Goal: Transaction & Acquisition: Purchase product/service

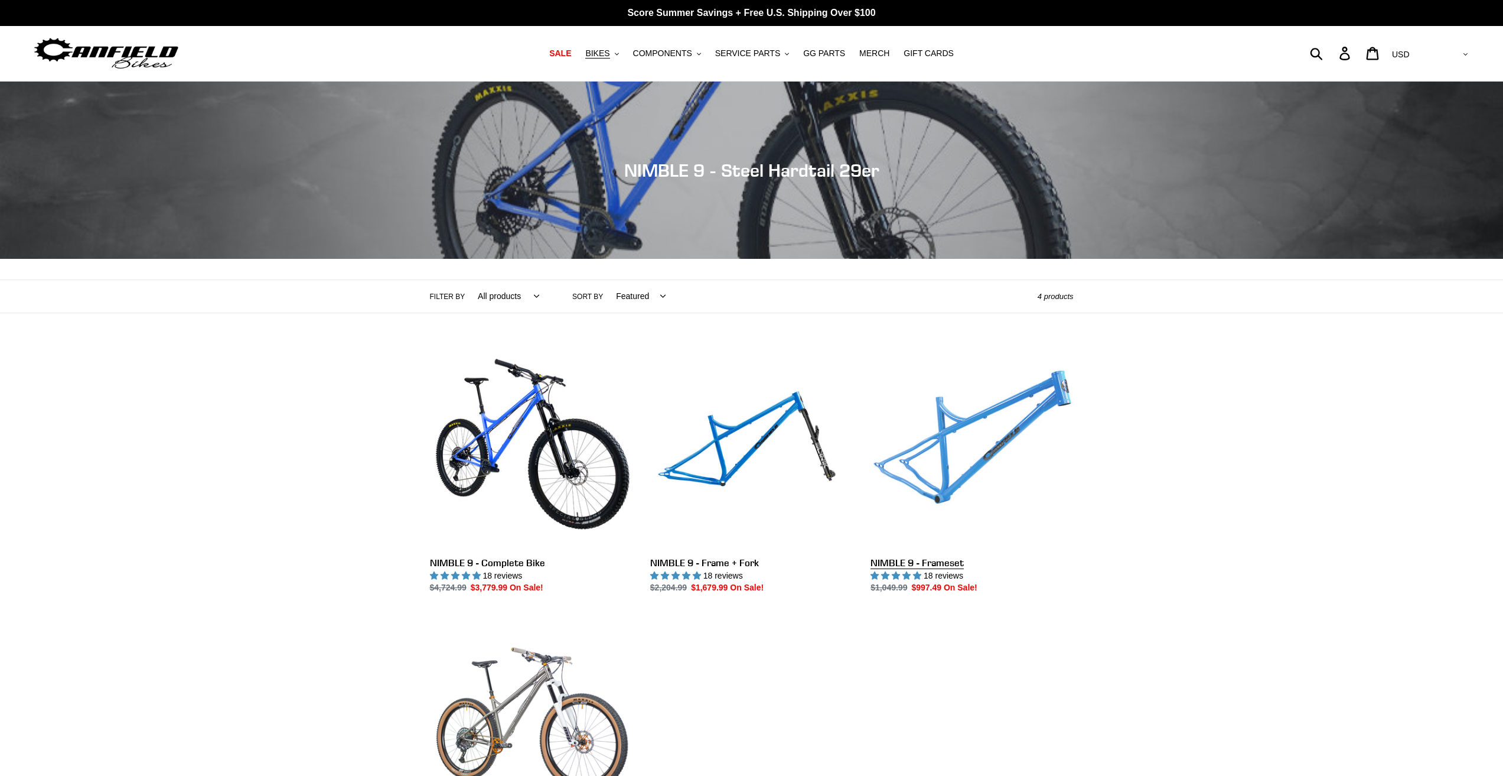
scroll to position [118, 0]
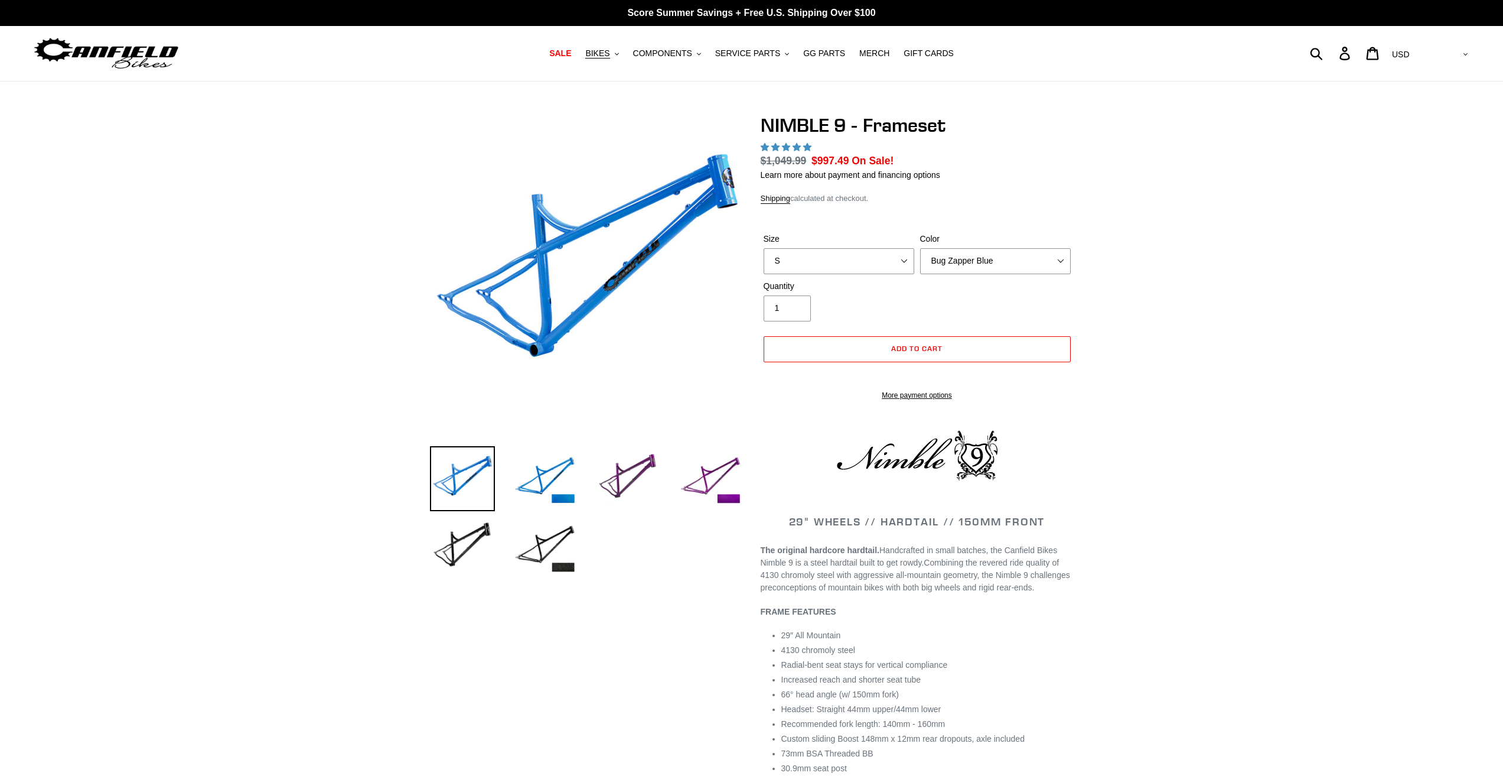
select select "highest-rating"
click at [875, 256] on select "S M L XL" at bounding box center [839, 261] width 151 height 26
click at [897, 263] on select "S M L XL" at bounding box center [839, 261] width 151 height 26
click at [903, 259] on select "S M L XL" at bounding box center [839, 261] width 151 height 26
select select "L"
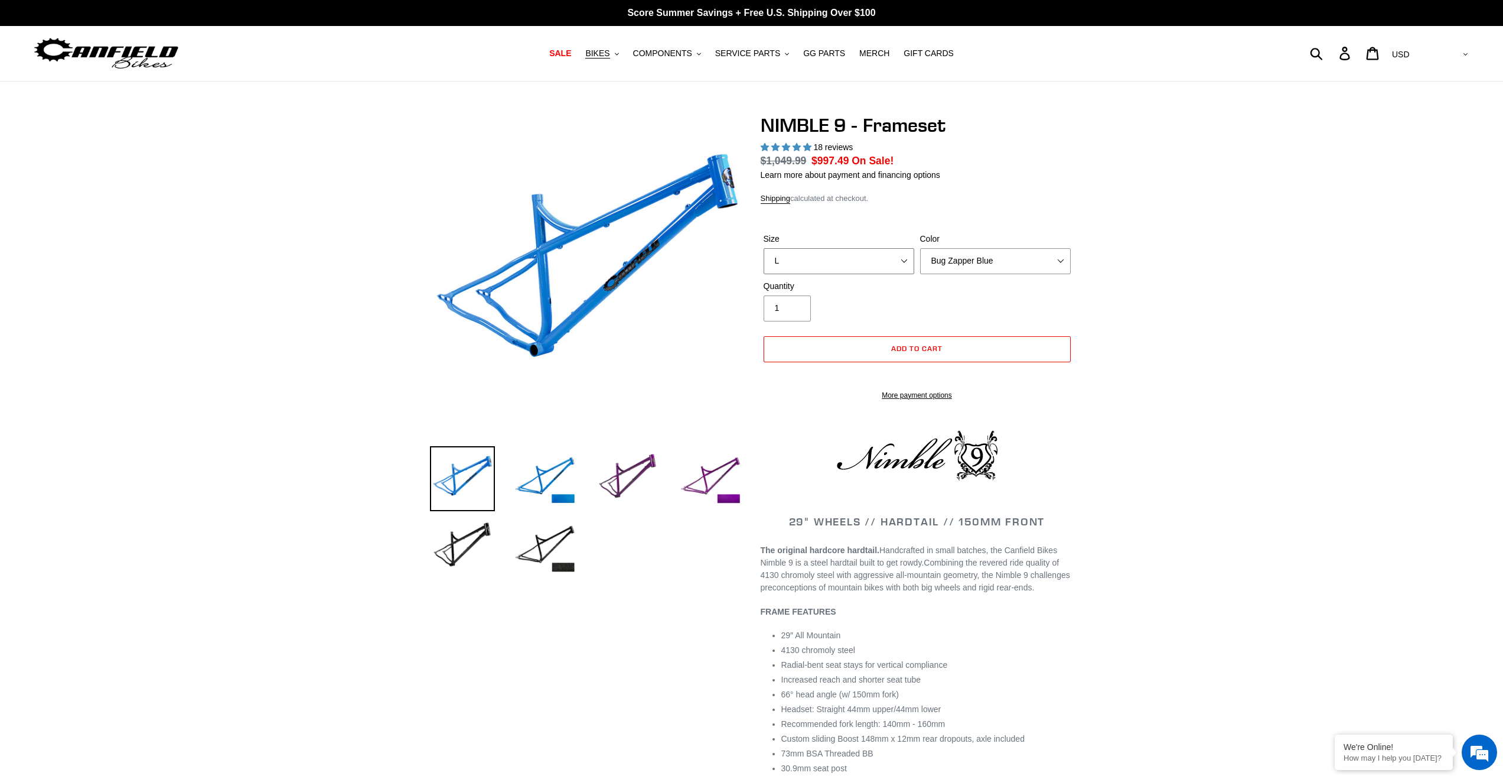
click at [764, 248] on select "S M L XL" at bounding box center [839, 261] width 151 height 26
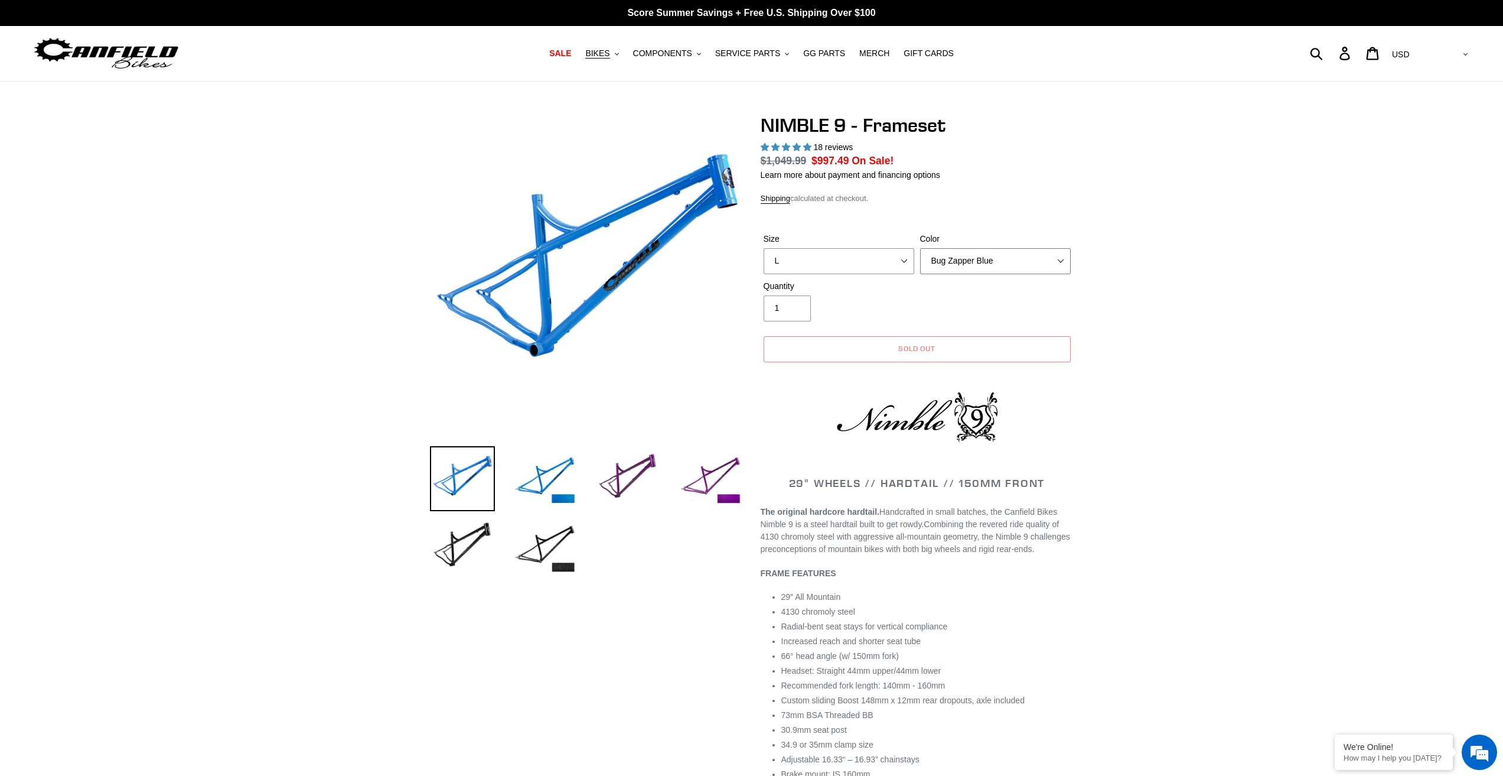
click at [970, 265] on select "Bug Zapper Blue Purple Haze -Sold Out Galaxy Black" at bounding box center [995, 261] width 151 height 26
select select "Purple Haze -Sold Out"
click at [920, 248] on select "Bug Zapper Blue Purple Haze -Sold Out Galaxy Black" at bounding box center [995, 261] width 151 height 26
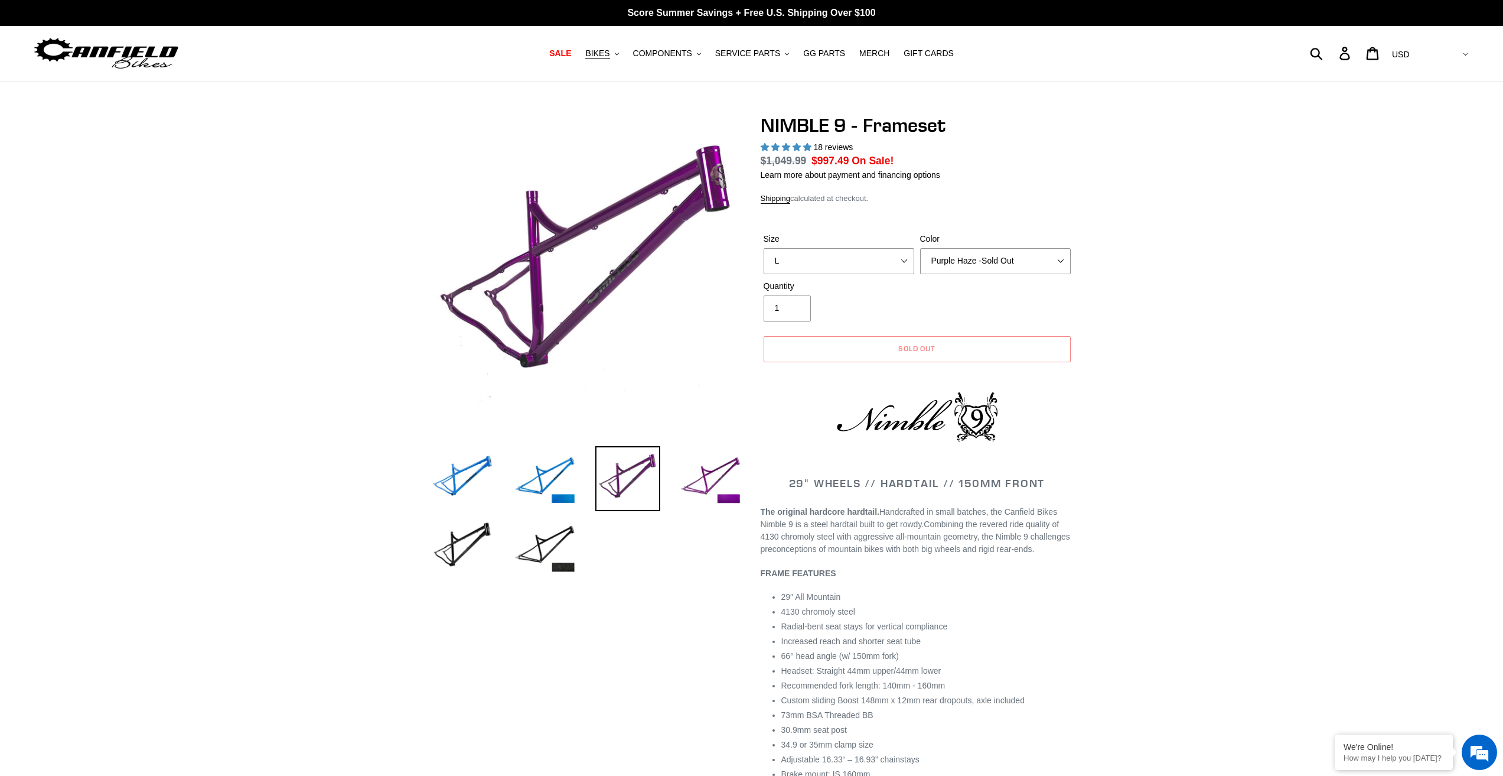
click at [1034, 167] on dl "Regular price $1,049.99 Sale price $997.49 On Sale! Unit price / per" at bounding box center [917, 160] width 313 height 15
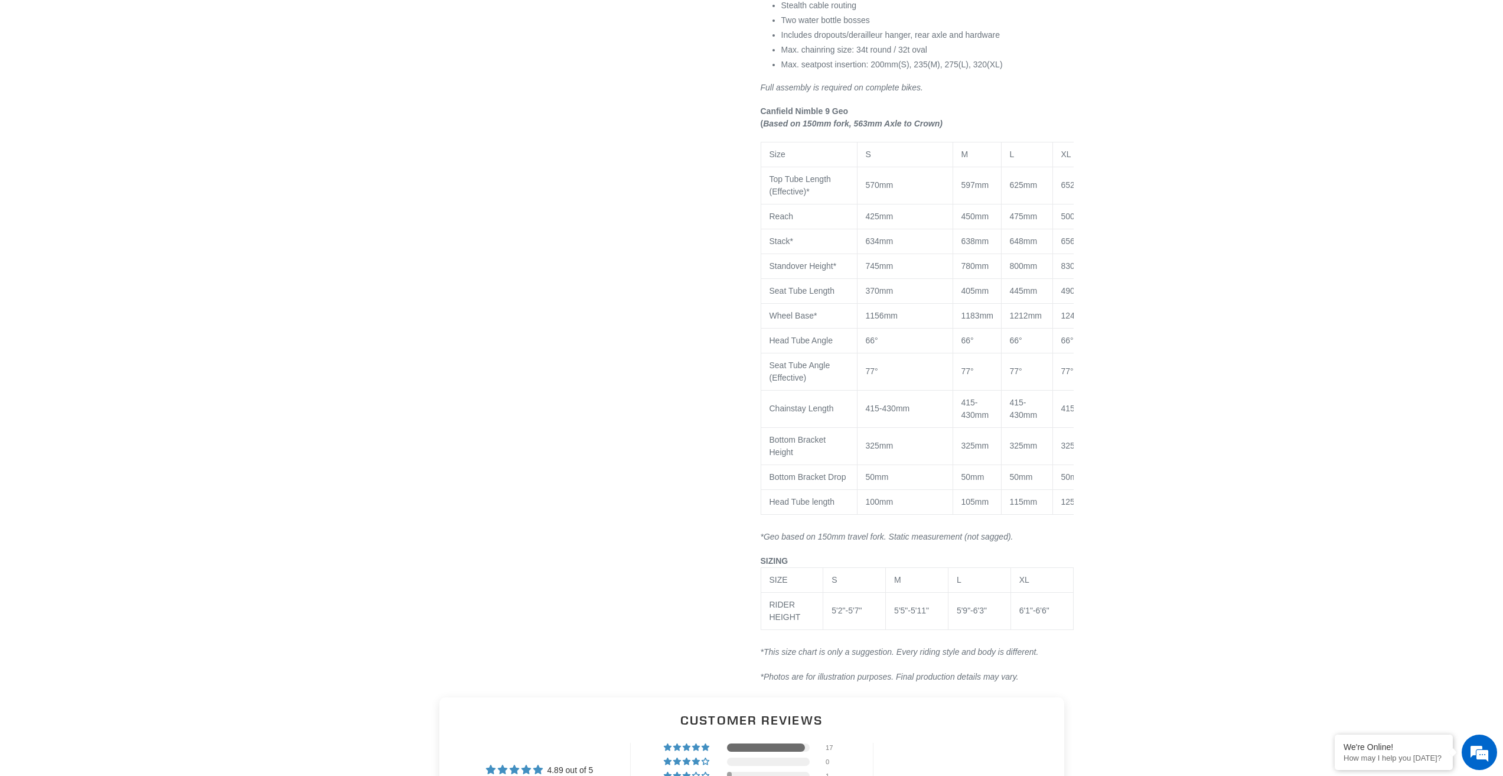
scroll to position [827, 0]
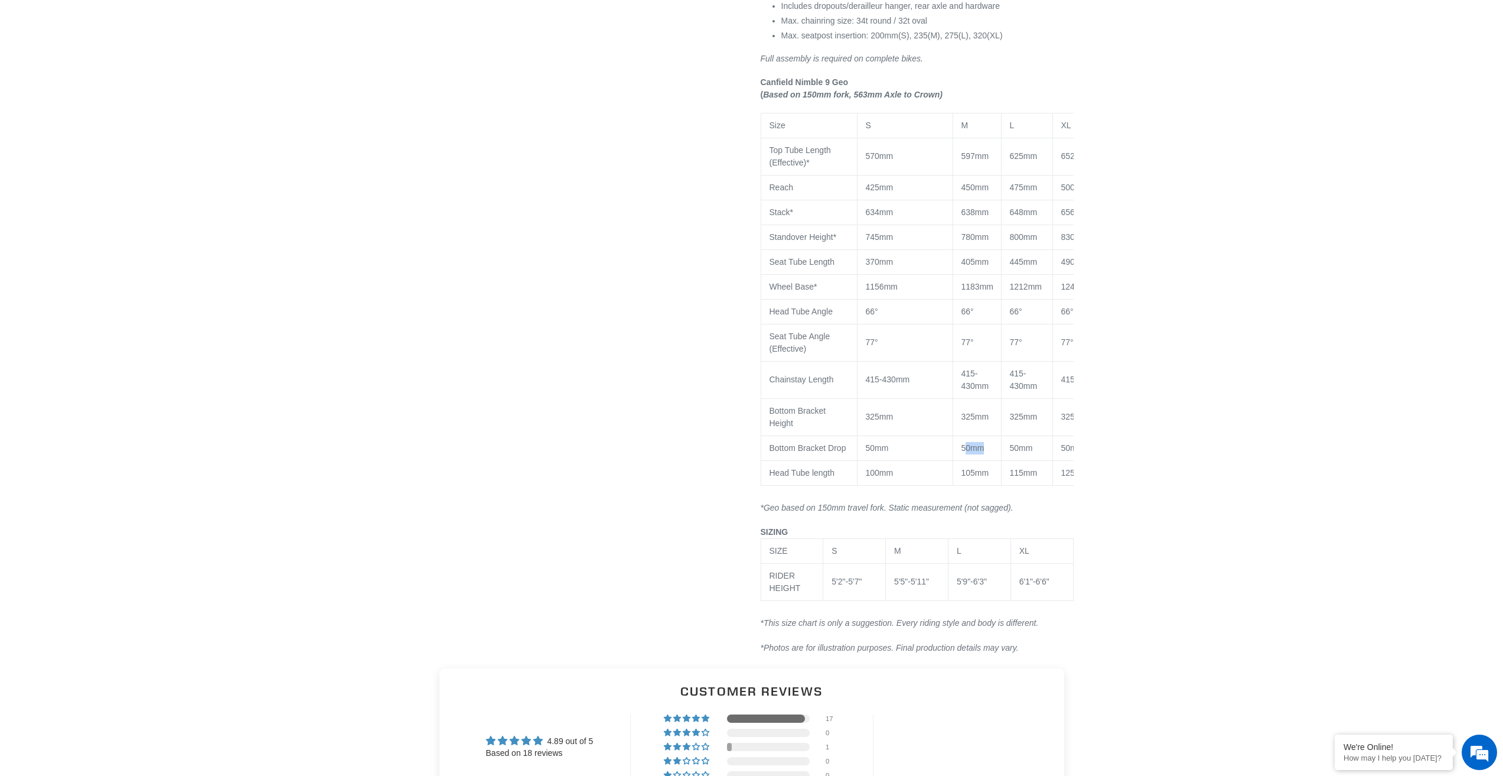
drag, startPoint x: 972, startPoint y: 449, endPoint x: 1036, endPoint y: 445, distance: 63.3
click at [1013, 448] on tr "Bottom Bracket Drop 50mm 50mm 50mm 50mm" at bounding box center [945, 447] width 369 height 25
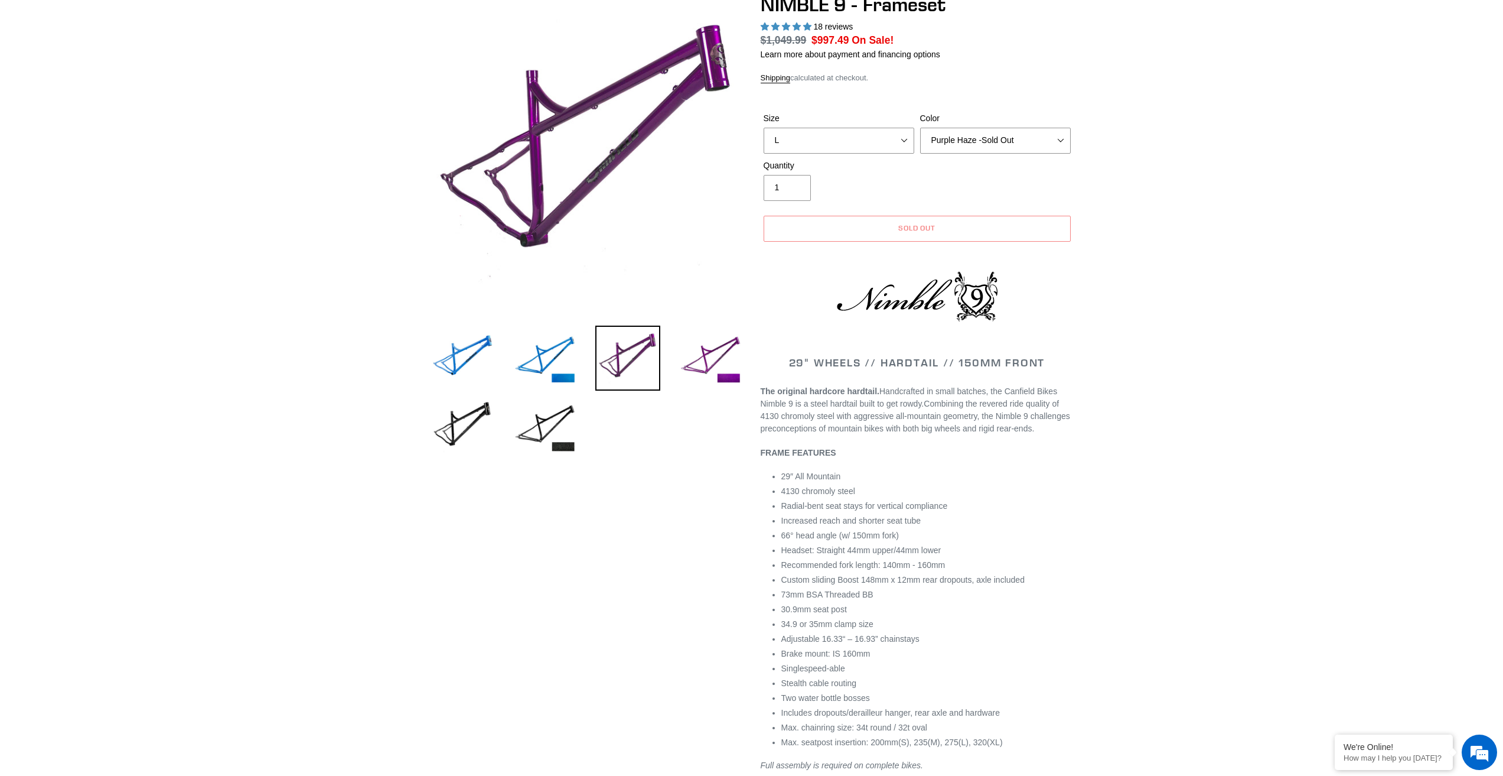
scroll to position [118, 0]
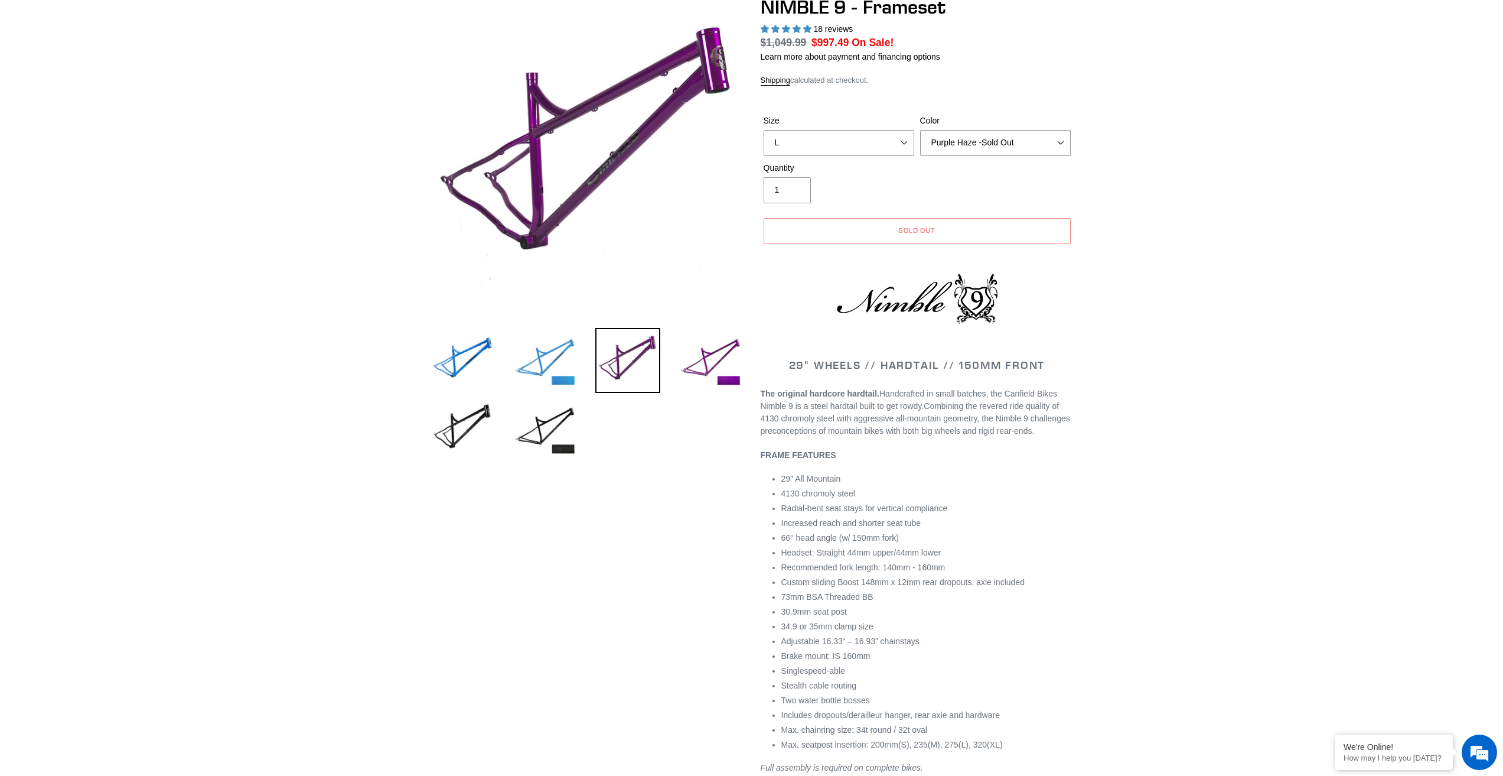
click at [562, 355] on img at bounding box center [545, 360] width 65 height 65
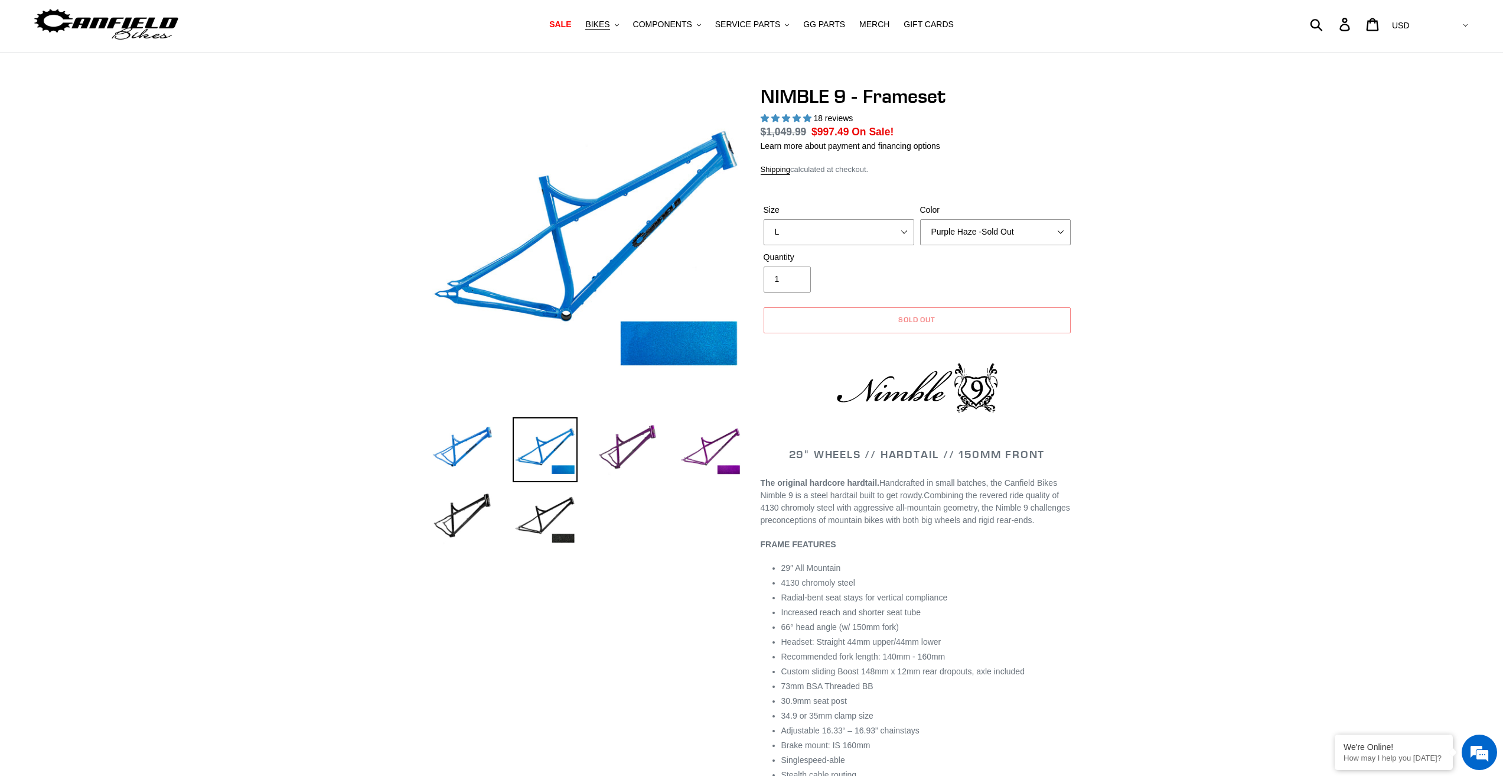
scroll to position [0, 0]
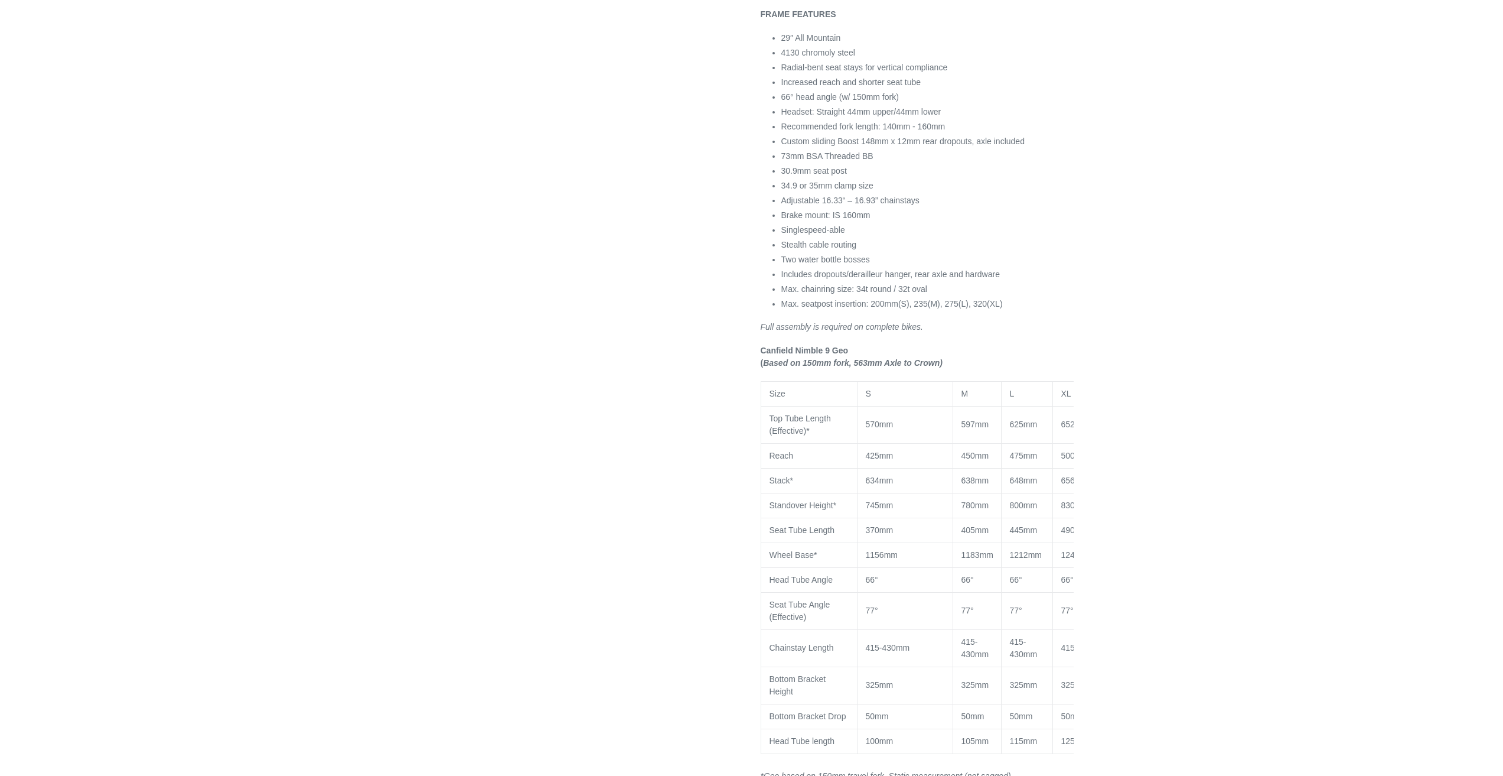
select select "highest-rating"
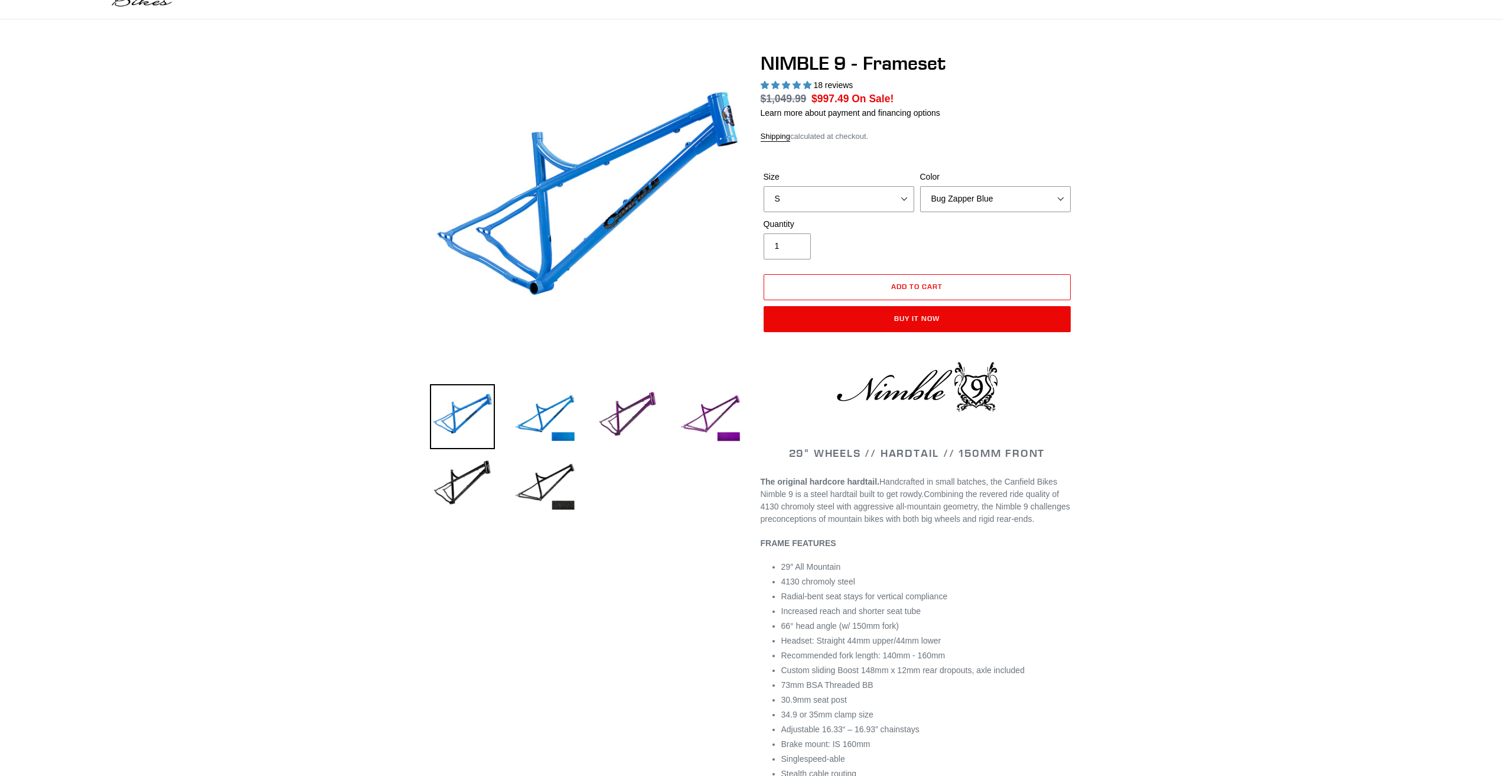
scroll to position [59, 0]
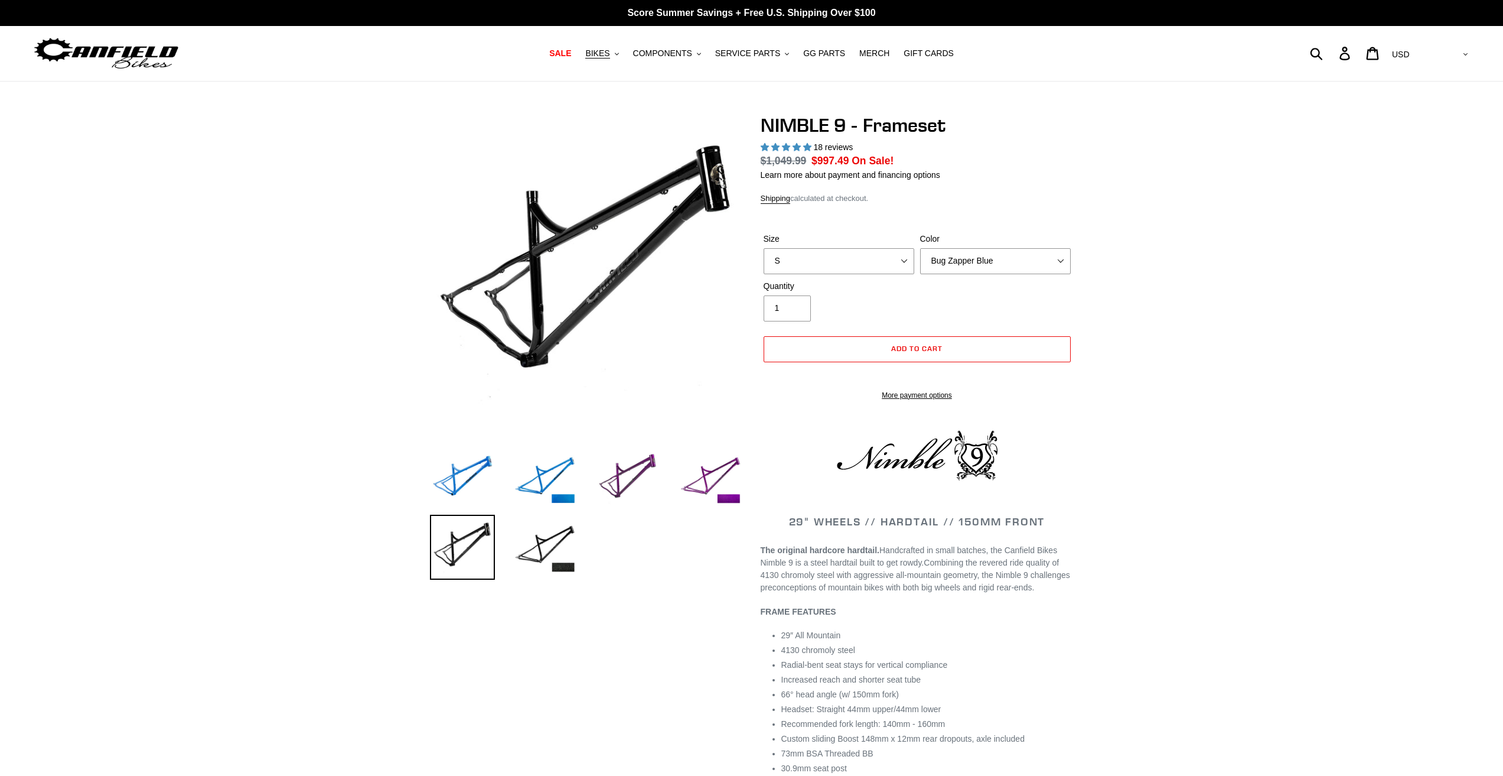
select select "highest-rating"
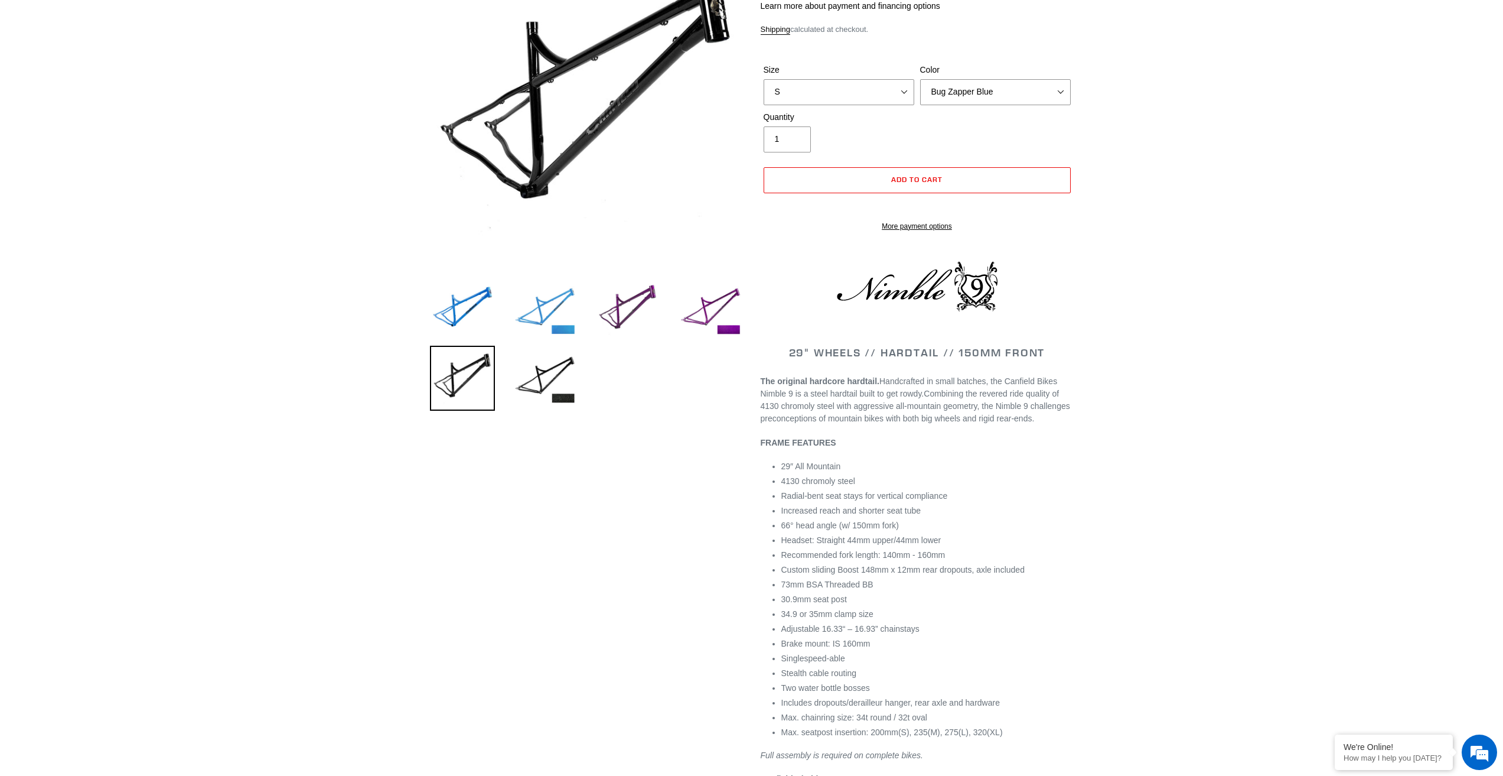
scroll to position [59, 0]
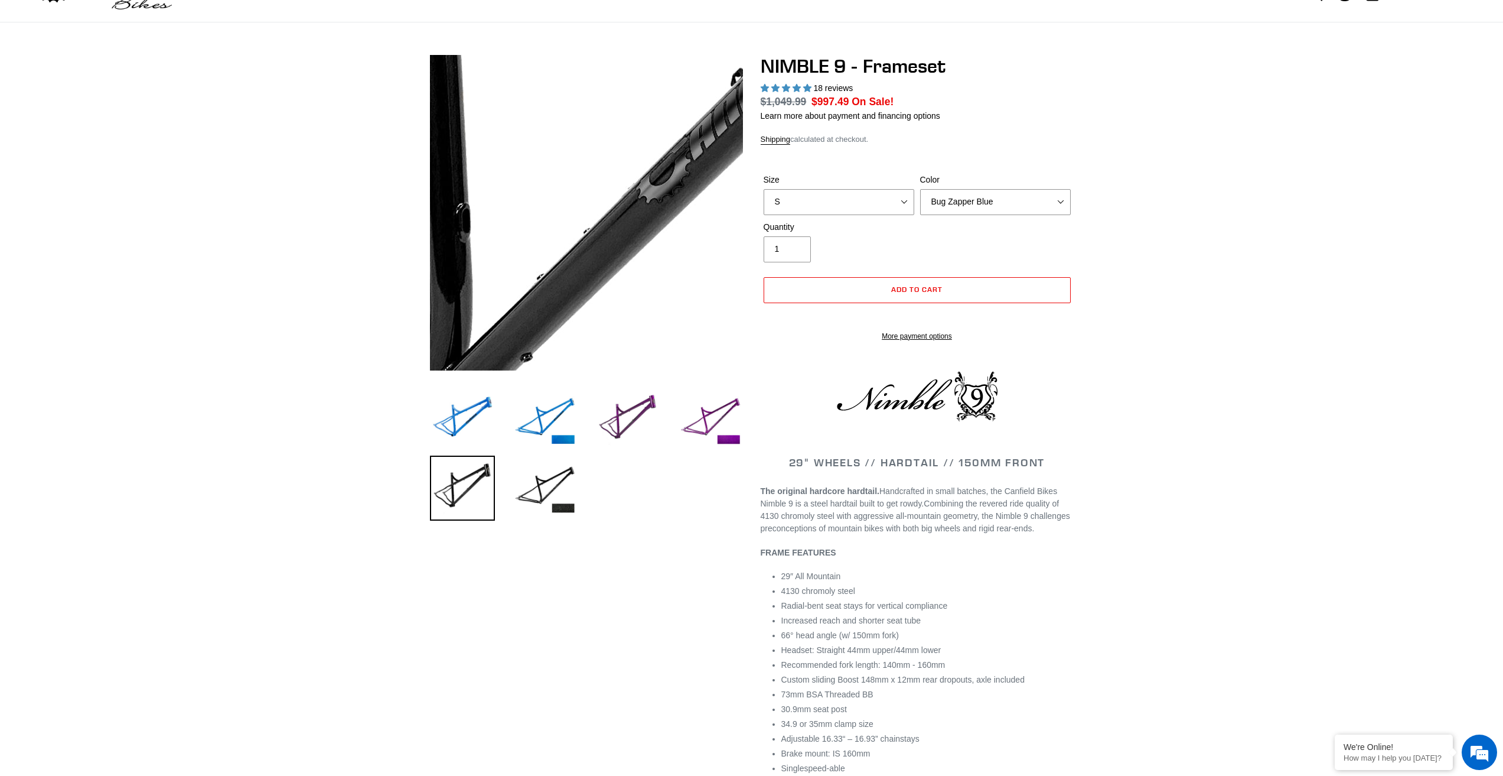
click at [568, 262] on img at bounding box center [640, 73] width 1210 height 1210
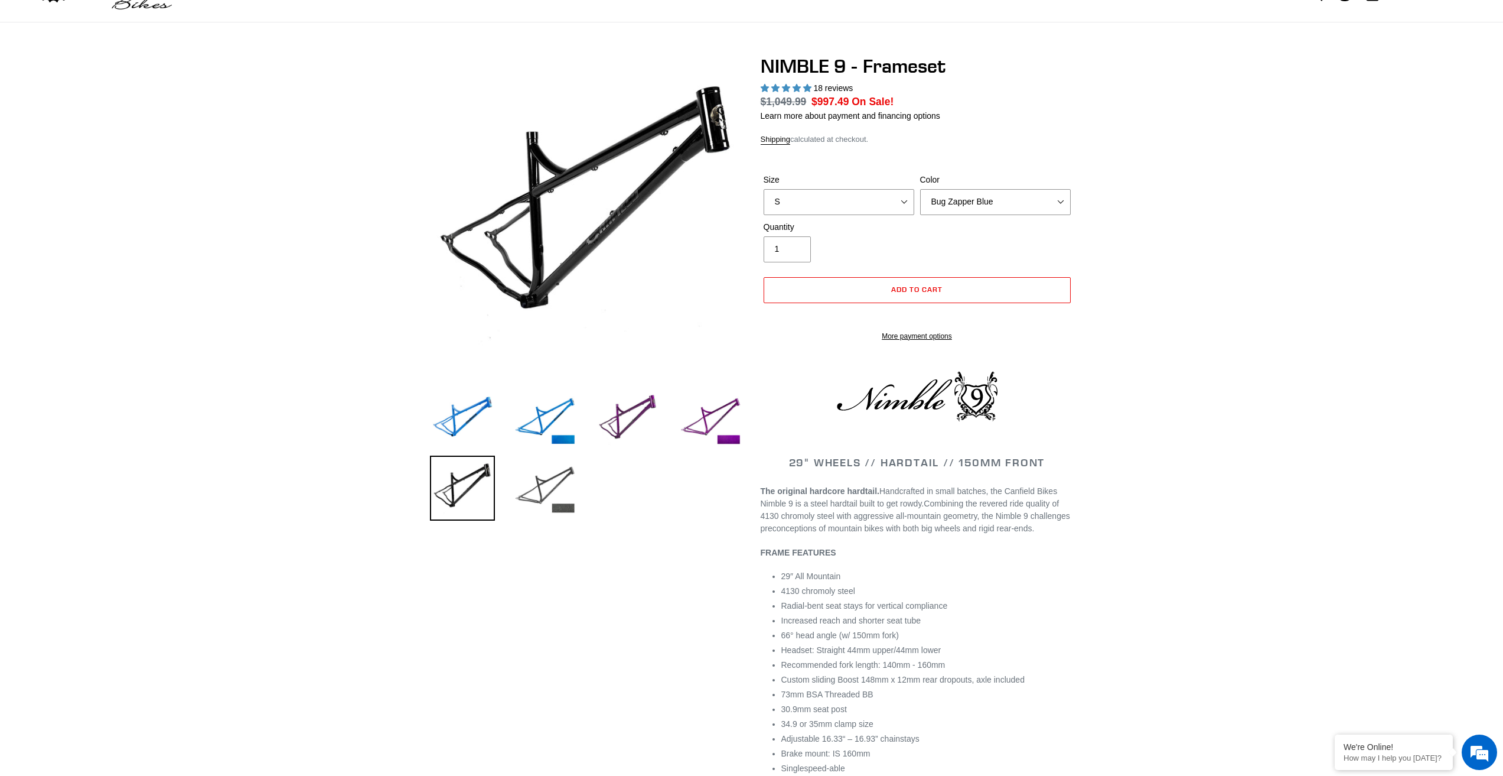
click at [550, 474] on img at bounding box center [545, 487] width 65 height 65
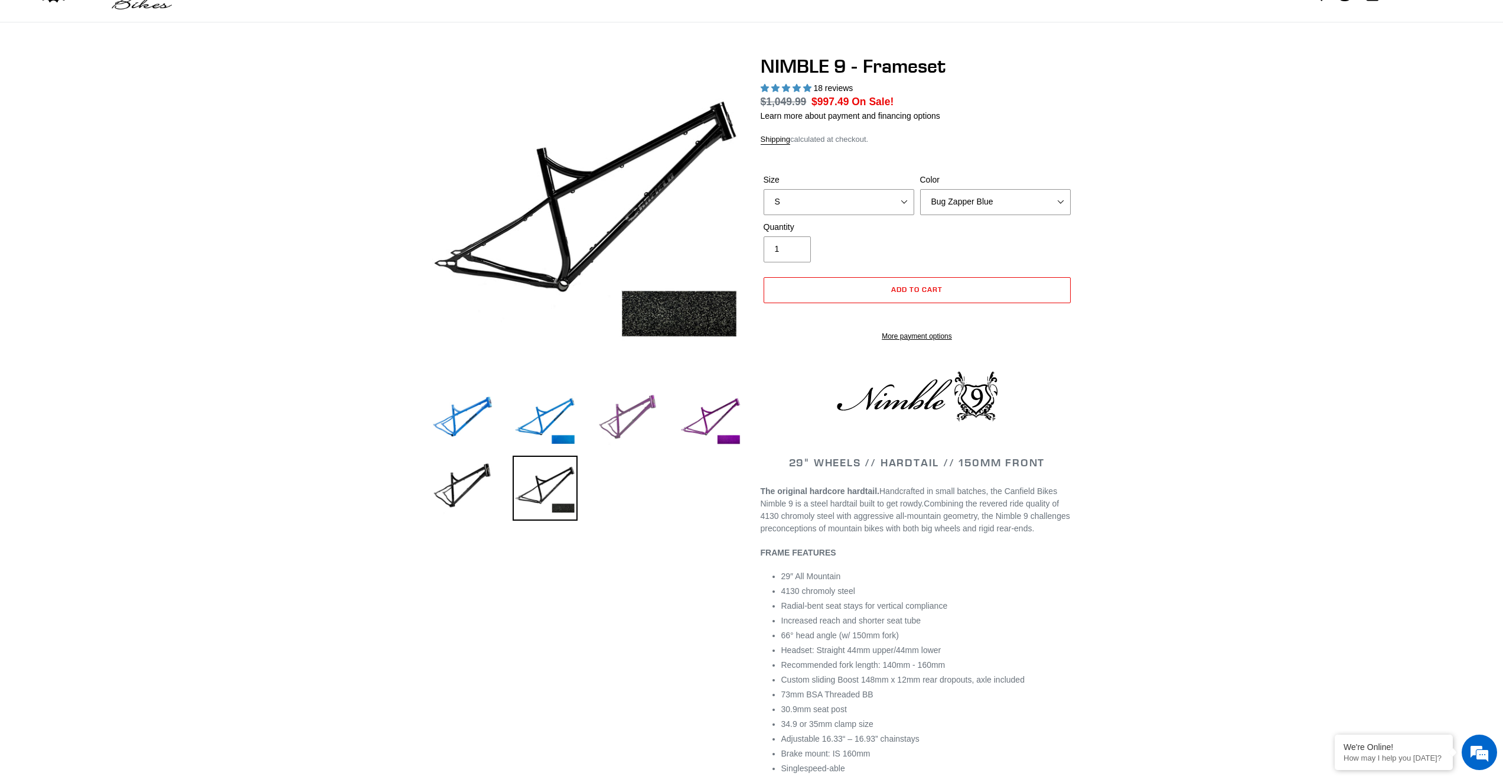
drag, startPoint x: 620, startPoint y: 425, endPoint x: 601, endPoint y: 386, distance: 43.3
click at [620, 425] on img at bounding box center [627, 419] width 65 height 65
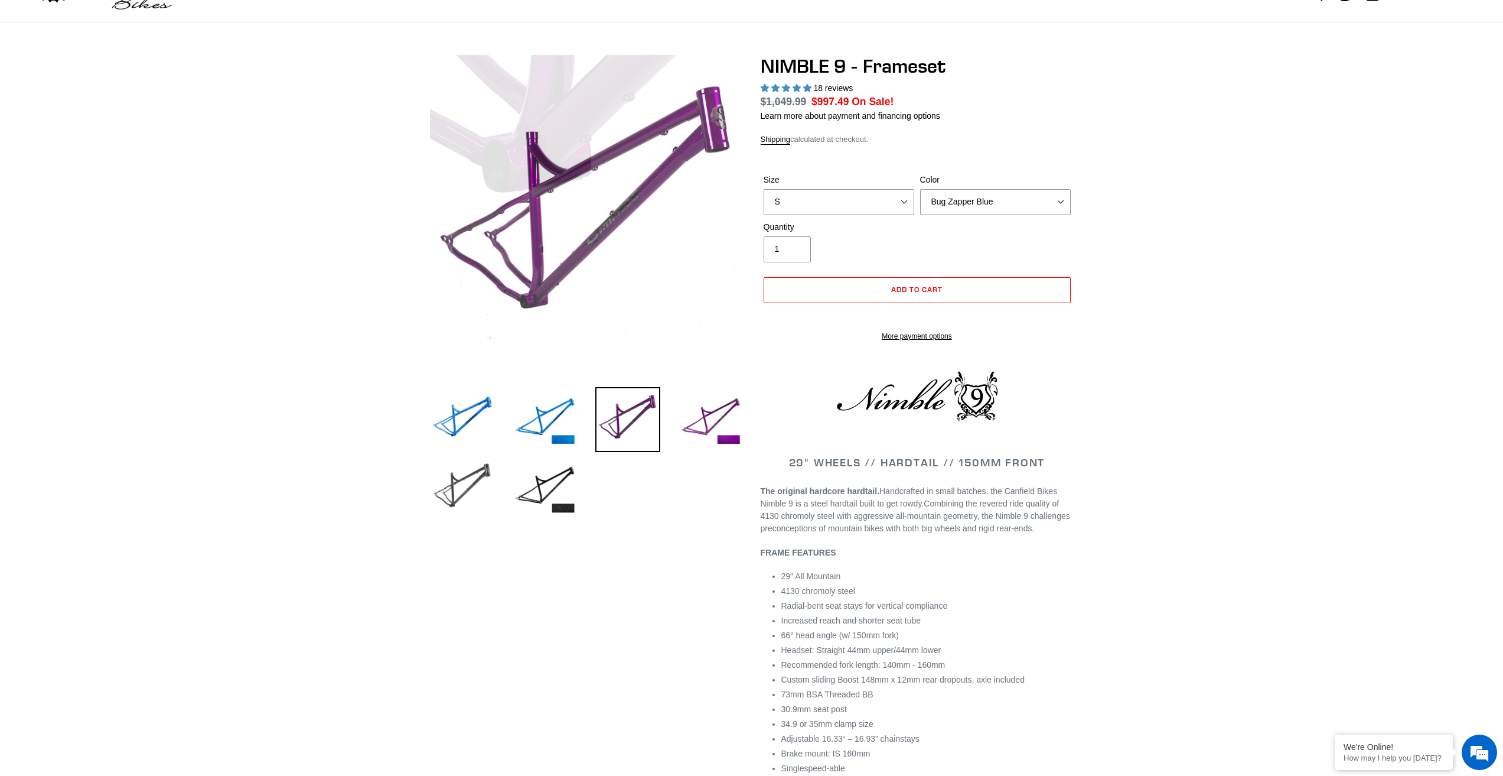
click at [434, 472] on img at bounding box center [462, 487] width 65 height 65
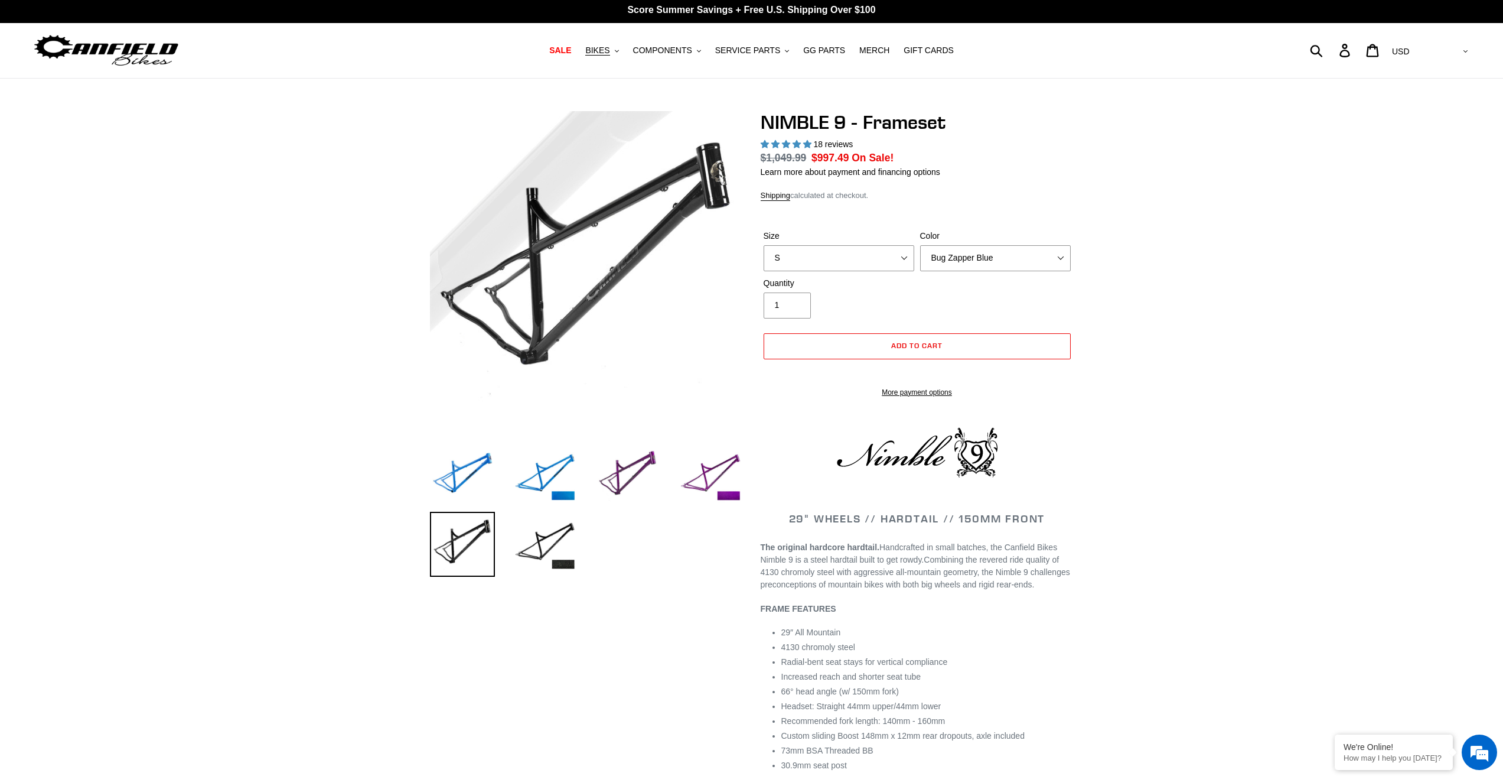
scroll to position [0, 0]
